Goal: Task Accomplishment & Management: Manage account settings

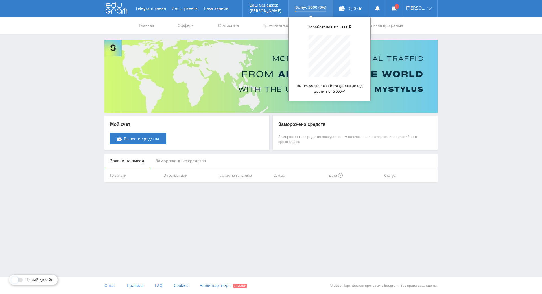
click at [322, 7] on p "Бонус 3000 (0%)" at bounding box center [310, 7] width 31 height 5
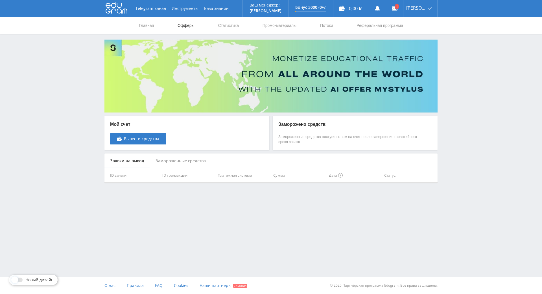
click at [186, 27] on link "Офферы" at bounding box center [186, 25] width 18 height 17
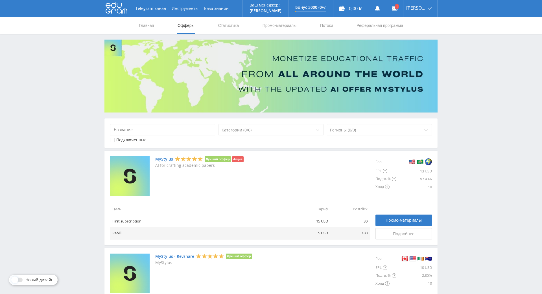
click at [162, 158] on link "MyStylus" at bounding box center [164, 159] width 18 height 5
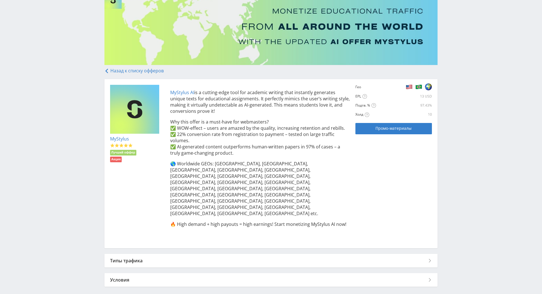
scroll to position [77, 0]
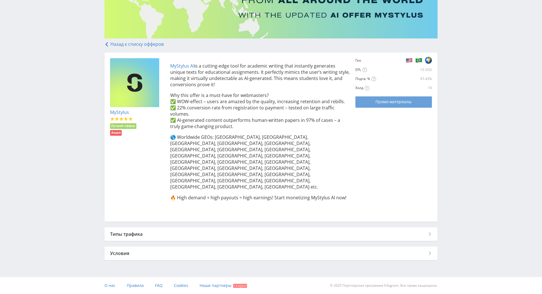
click at [367, 99] on div "Промо-материалы" at bounding box center [394, 101] width 62 height 5
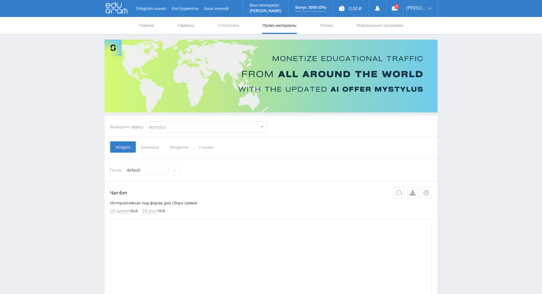
click at [199, 150] on span "Ссылки" at bounding box center [206, 146] width 25 height 11
click at [0, 0] on input "Ссылки" at bounding box center [0, 0] width 0 height 0
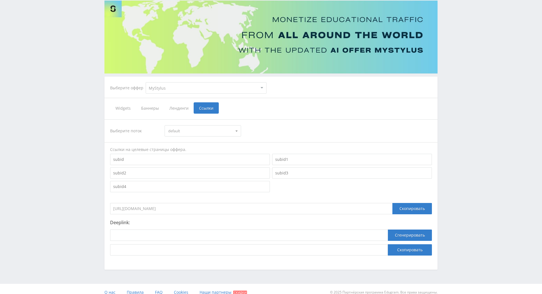
scroll to position [80, 0]
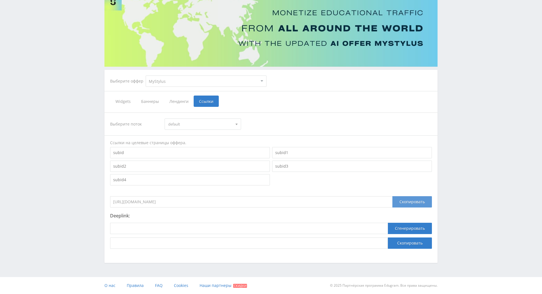
click at [404, 196] on div "Скопировать" at bounding box center [413, 201] width 40 height 11
click at [415, 196] on div "Скопировать" at bounding box center [413, 201] width 40 height 11
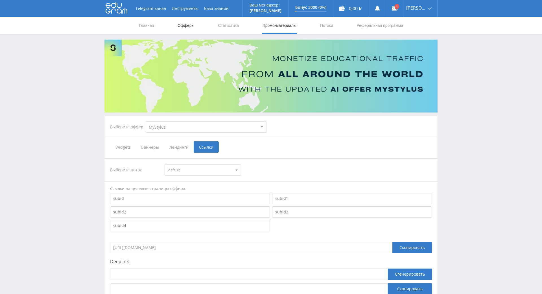
click at [190, 28] on link "Офферы" at bounding box center [186, 25] width 18 height 17
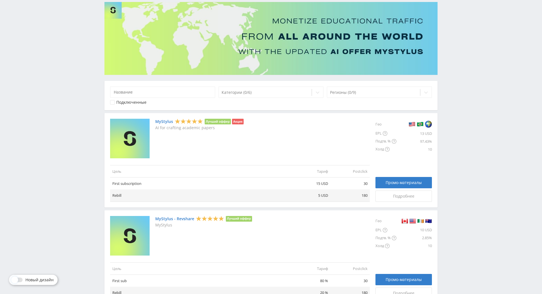
scroll to position [85, 0]
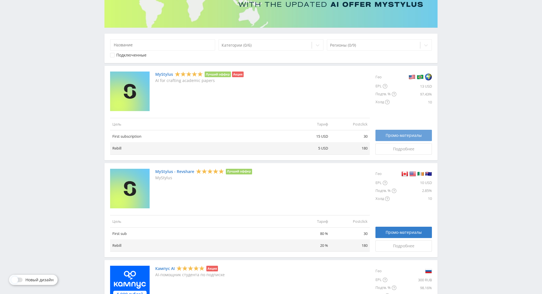
click at [386, 136] on span "Промо-материалы" at bounding box center [404, 135] width 36 height 5
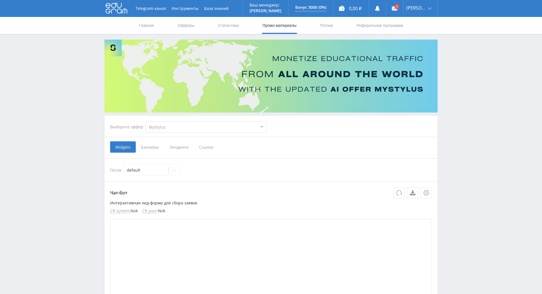
click at [202, 147] on span "Ссылки" at bounding box center [206, 146] width 25 height 11
click at [0, 0] on input "Ссылки" at bounding box center [0, 0] width 0 height 0
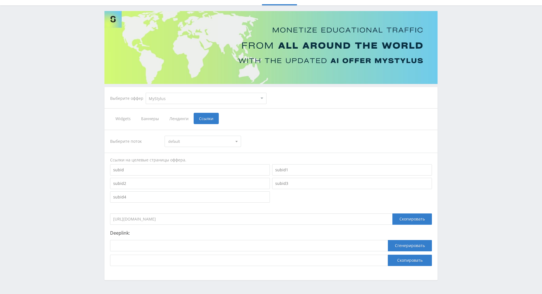
scroll to position [80, 0]
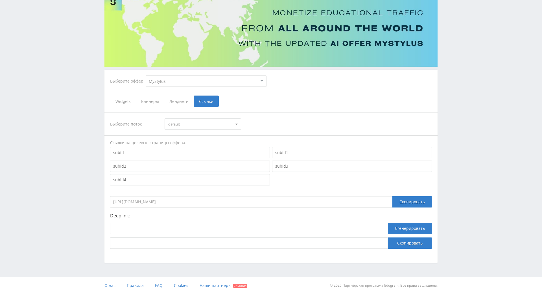
drag, startPoint x: 245, startPoint y: 165, endPoint x: 52, endPoint y: 165, distance: 192.9
click at [52, 165] on div "Telegram-канал Инструменты База знаний Ваш менеджер: [PERSON_NAME] Online @edug…" at bounding box center [271, 123] width 542 height 339
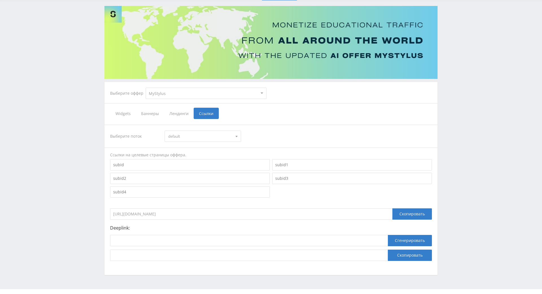
scroll to position [23, 0]
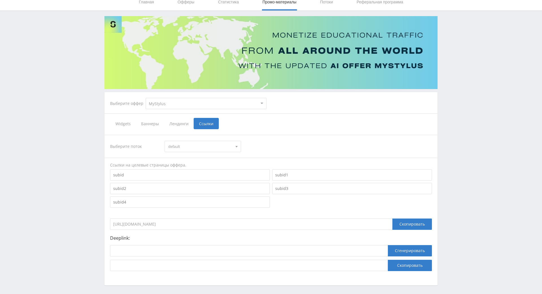
click at [239, 104] on select "MyStylus MyStylus - Revshare Кампус AI Studybay Автор24 Studybay [GEOGRAPHIC_DA…" at bounding box center [206, 103] width 121 height 11
select select "341"
click at [146, 98] on select "MyStylus MyStylus - Revshare Кампус AI Studybay Автор24 Studybay [GEOGRAPHIC_DA…" at bounding box center [206, 103] width 121 height 11
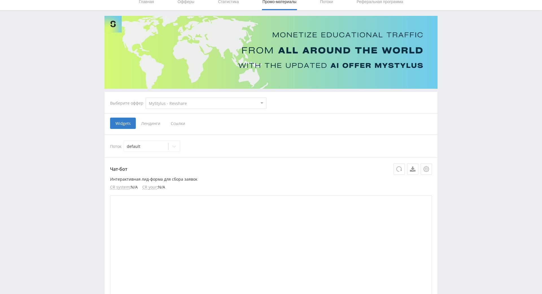
scroll to position [85, 0]
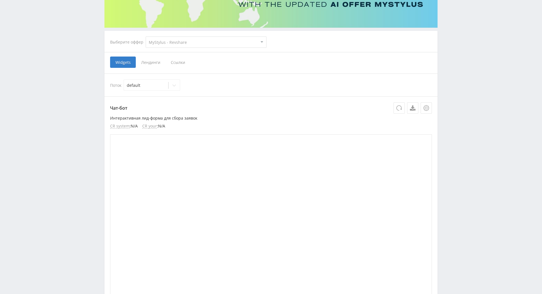
click at [174, 64] on span "Ссылки" at bounding box center [177, 61] width 25 height 11
click at [0, 0] on input "Ссылки" at bounding box center [0, 0] width 0 height 0
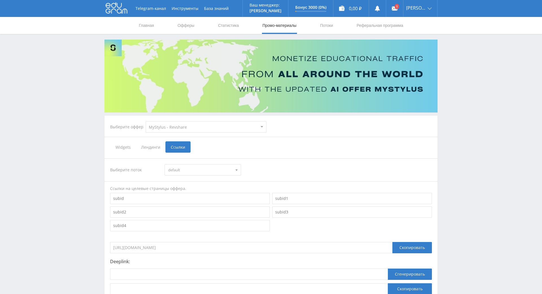
click at [207, 131] on select "MyStylus MyStylus - Revshare Кампус AI Studybay Автор24 Studybay [GEOGRAPHIC_DA…" at bounding box center [206, 126] width 121 height 11
select select "340"
click at [146, 121] on select "MyStylus MyStylus - Revshare Кампус AI Studybay Автор24 Studybay [GEOGRAPHIC_DA…" at bounding box center [206, 126] width 121 height 11
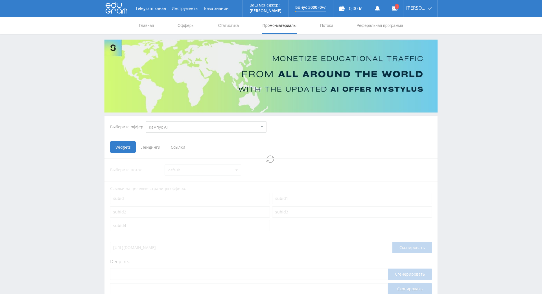
select select "340"
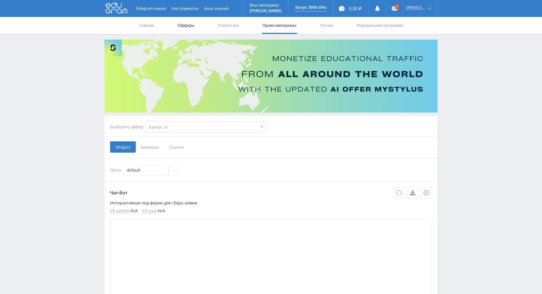
click at [189, 27] on link "Офферы" at bounding box center [186, 25] width 18 height 17
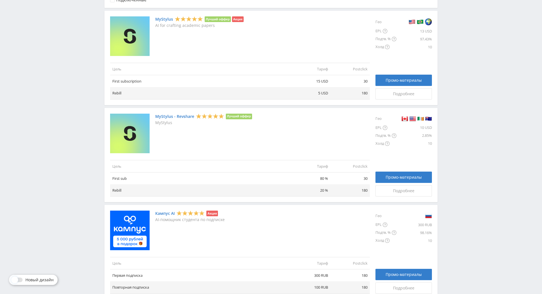
scroll to position [141, 0]
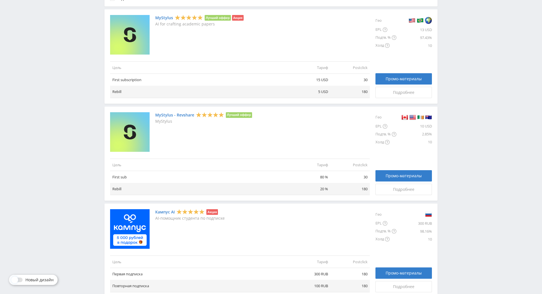
click at [180, 114] on link "MyStylus - Revshare" at bounding box center [174, 115] width 39 height 5
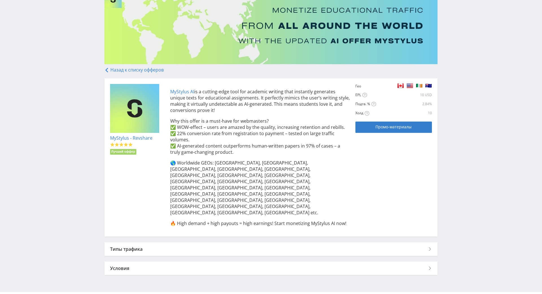
scroll to position [38, 0]
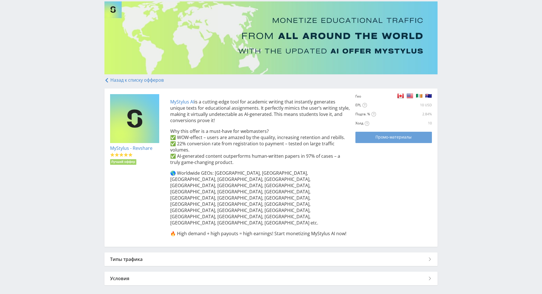
click at [376, 138] on span "Промо-материалы" at bounding box center [394, 137] width 36 height 5
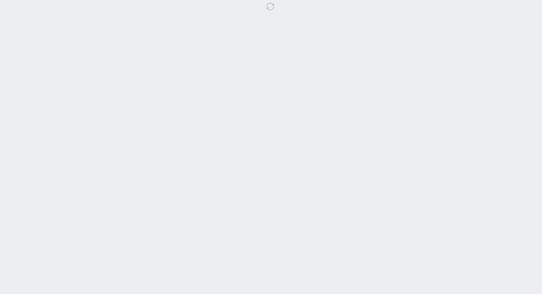
select select "341"
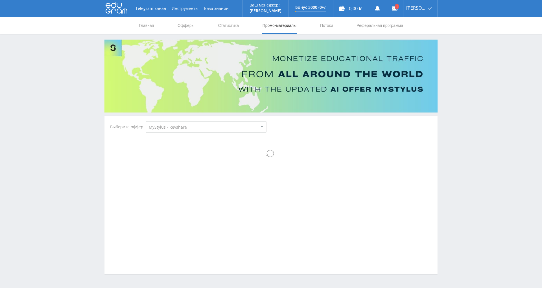
select select "341"
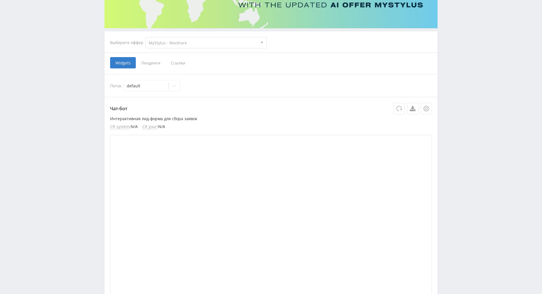
scroll to position [85, 0]
click at [179, 61] on span "Ссылки" at bounding box center [177, 61] width 25 height 11
click at [0, 0] on input "Ссылки" at bounding box center [0, 0] width 0 height 0
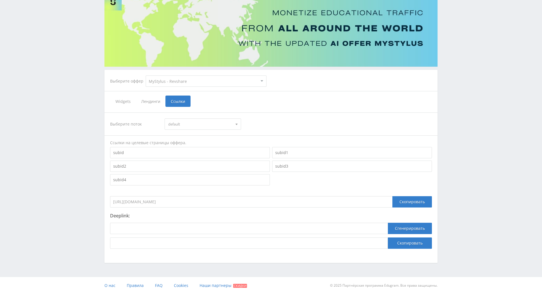
scroll to position [80, 0]
drag, startPoint x: 210, startPoint y: 166, endPoint x: 90, endPoint y: 162, distance: 120.6
click at [90, 162] on div "Telegram-канал Инструменты База знаний Ваш менеджер: Alex Alex Online @edugram_…" at bounding box center [271, 123] width 542 height 339
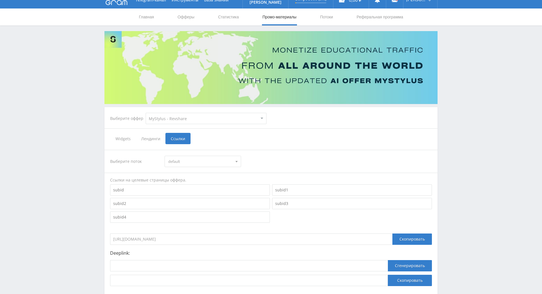
scroll to position [0, 0]
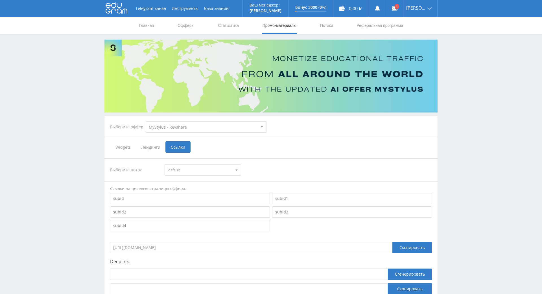
click at [192, 129] on select "MyStylus MyStylus - Revshare Кампус AI Studybay Автор24 Studybay Brazil Study A…" at bounding box center [206, 126] width 121 height 11
click at [146, 121] on select "MyStylus MyStylus - Revshare Кампус AI Studybay Автор24 Studybay Brazil Study A…" at bounding box center [206, 126] width 121 height 11
drag, startPoint x: 195, startPoint y: 127, endPoint x: 150, endPoint y: 124, distance: 45.0
click at [150, 124] on select "MyStylus MyStylus - Revshare Кампус AI Studybay Автор24 Studybay Brazil Study A…" at bounding box center [206, 126] width 121 height 11
click at [317, 152] on div "Widgets Лендинги Ссылки" at bounding box center [271, 146] width 322 height 11
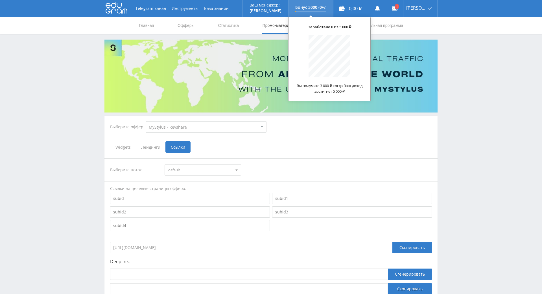
click at [314, 7] on p "Бонус 3000 (0%)" at bounding box center [310, 7] width 31 height 5
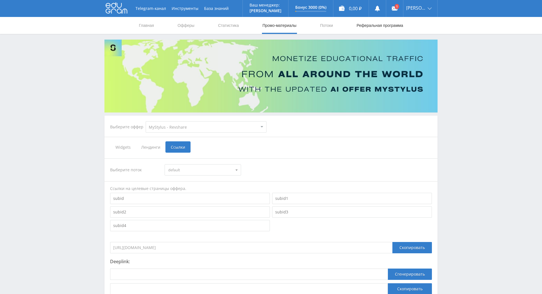
click at [382, 25] on link "Реферальная программа" at bounding box center [380, 25] width 48 height 17
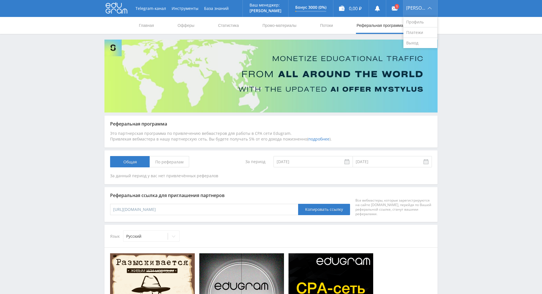
click at [414, 3] on div "[PERSON_NAME]" at bounding box center [421, 8] width 34 height 17
click at [417, 31] on link "Платежи" at bounding box center [421, 32] width 34 height 10
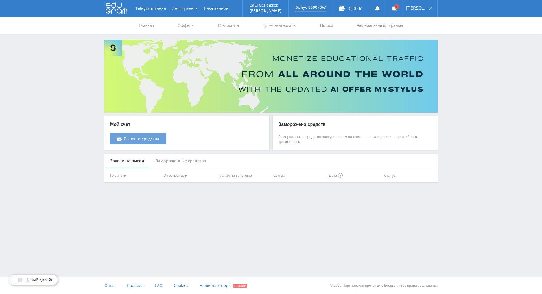
click at [130, 140] on span "Вывести средства" at bounding box center [141, 138] width 35 height 5
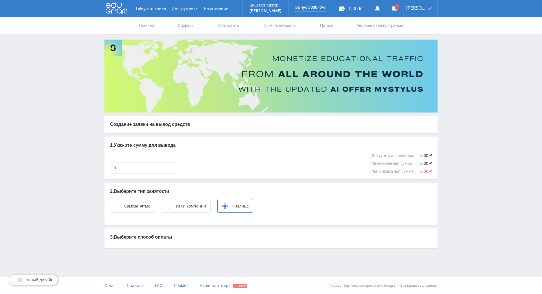
scroll to position [17, 0]
click at [168, 228] on div "3. Выберите способ оплаты" at bounding box center [270, 238] width 333 height 20
click at [115, 203] on circle at bounding box center [117, 205] width 5 height 5
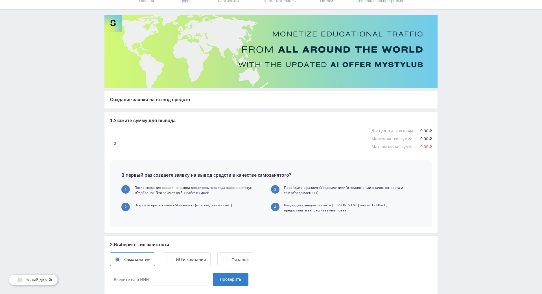
scroll to position [35, 0]
